Goal: Task Accomplishment & Management: Use online tool/utility

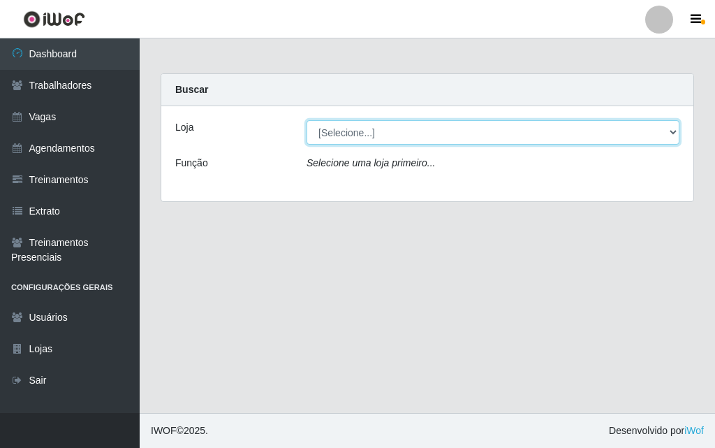
click at [339, 131] on select "[Selecione...] A fazendinha" at bounding box center [493, 132] width 373 height 24
select select "70"
click at [307, 120] on select "[Selecione...] A fazendinha" at bounding box center [493, 132] width 373 height 24
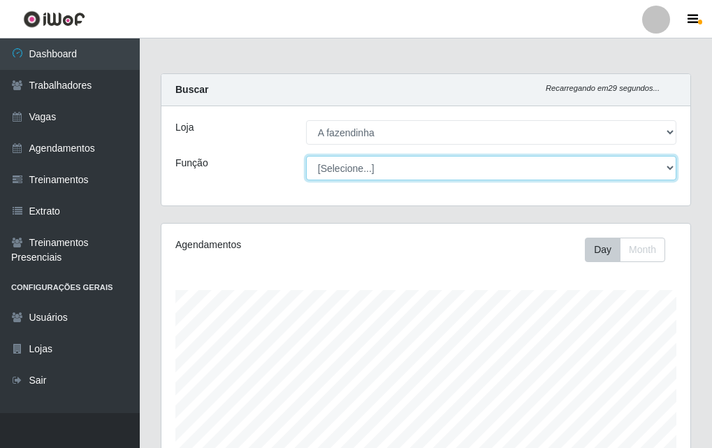
click at [350, 164] on select "[Selecione...] ASG ASG + ASG ++ Balconista Embalador Embalador + Embalador ++ O…" at bounding box center [491, 168] width 370 height 24
select select "79"
click at [306, 156] on select "[Selecione...] ASG ASG + ASG ++ Balconista Embalador Embalador + Embalador ++ O…" at bounding box center [491, 168] width 370 height 24
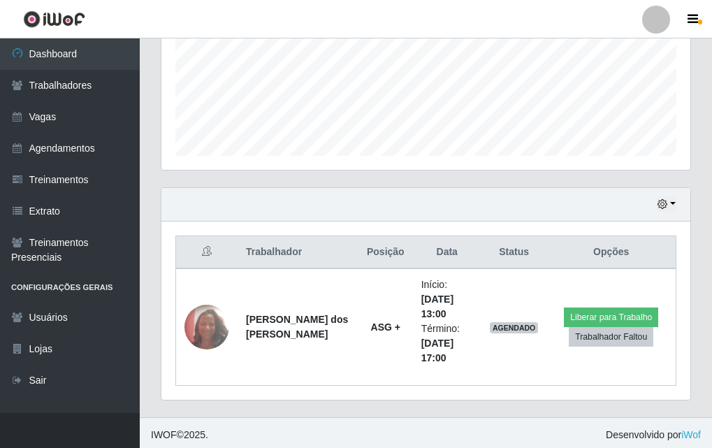
scroll to position [348, 0]
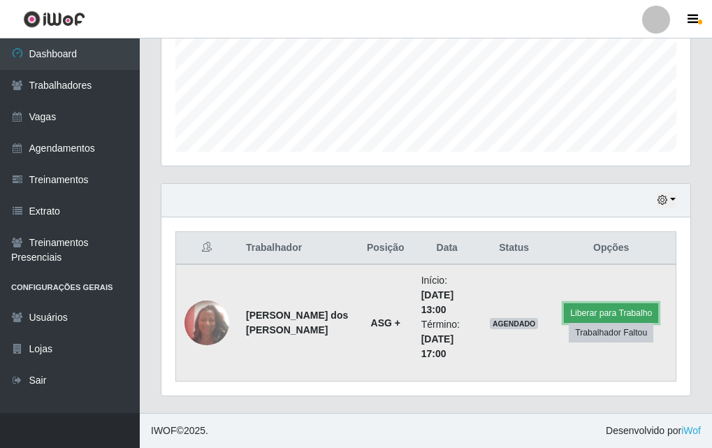
click at [578, 311] on button "Liberar para Trabalho" at bounding box center [611, 313] width 94 height 20
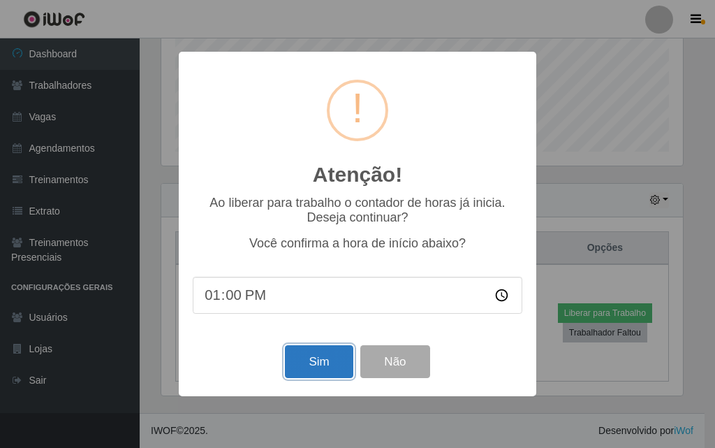
click at [298, 364] on button "Sim" at bounding box center [319, 361] width 68 height 33
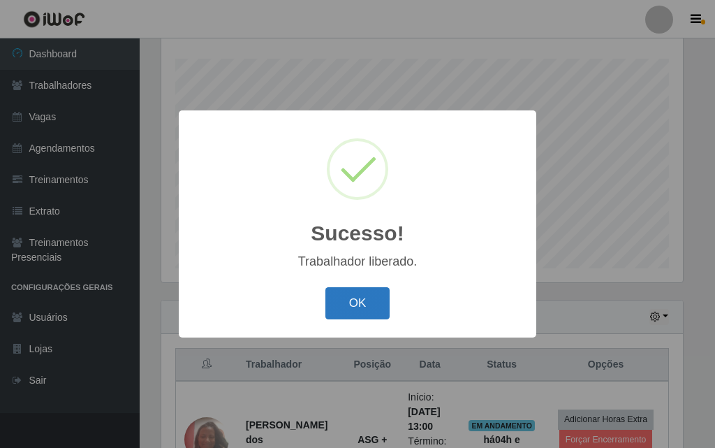
click at [361, 293] on button "OK" at bounding box center [357, 303] width 65 height 33
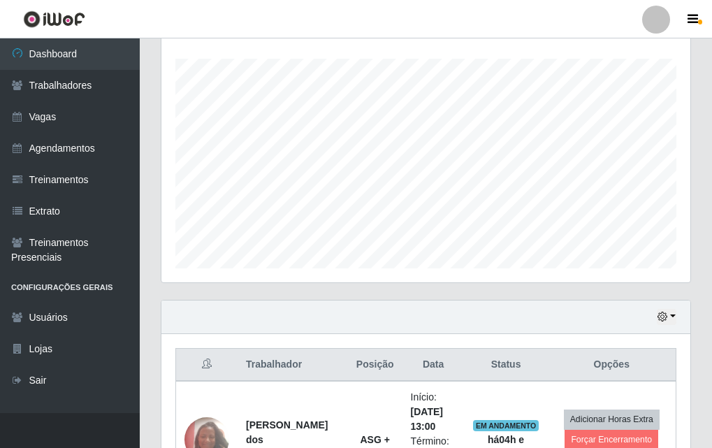
scroll to position [348, 0]
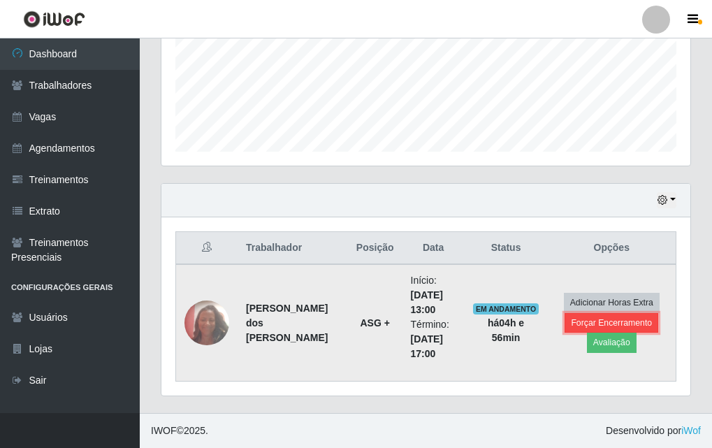
click at [576, 318] on button "Forçar Encerramento" at bounding box center [611, 323] width 94 height 20
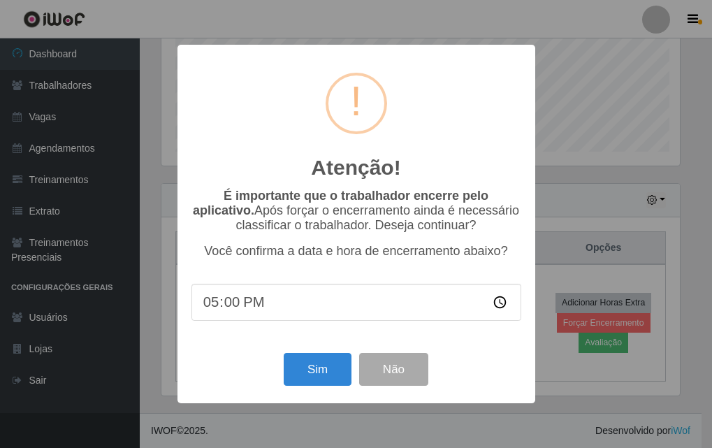
scroll to position [290, 522]
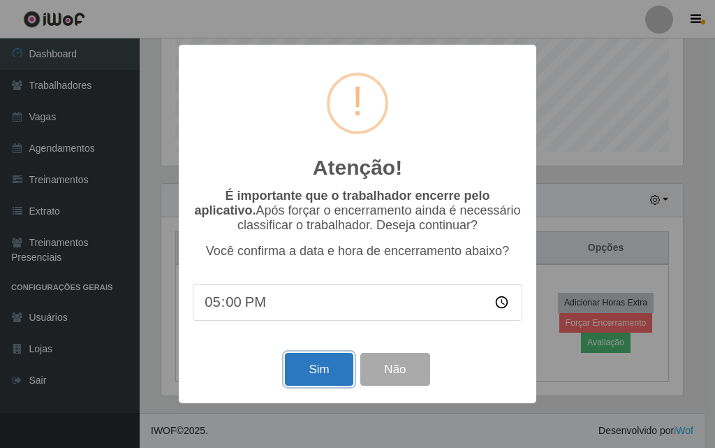
click at [323, 369] on button "Sim" at bounding box center [319, 369] width 68 height 33
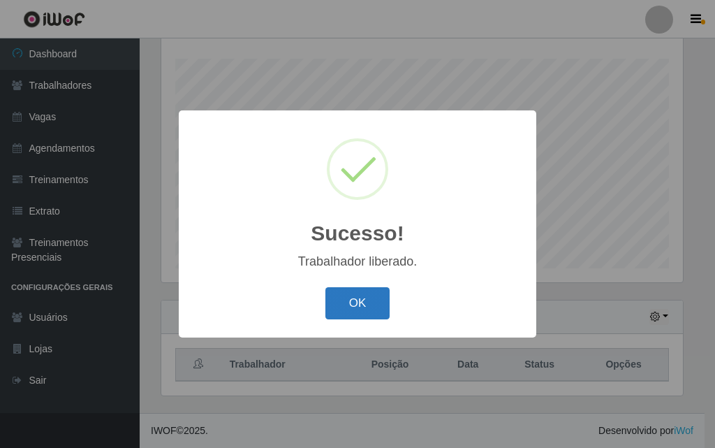
click at [361, 301] on button "OK" at bounding box center [357, 303] width 65 height 33
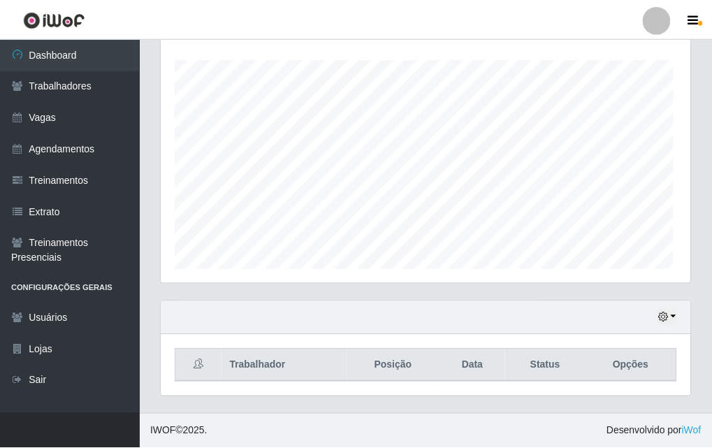
scroll to position [290, 529]
